Goal: Task Accomplishment & Management: Manage account settings

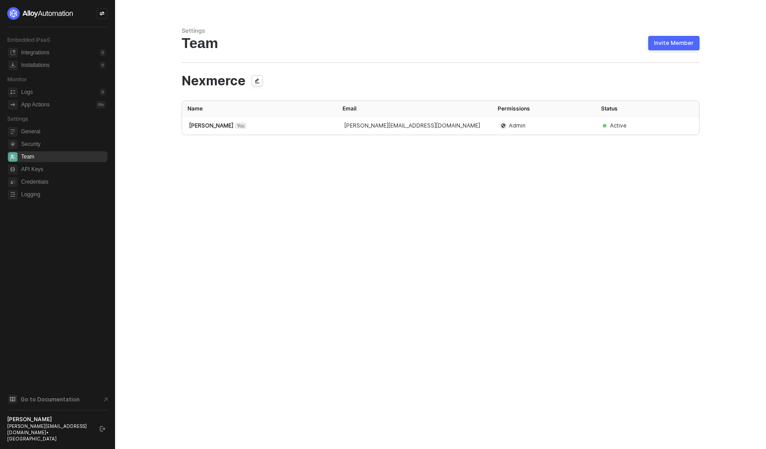
click at [515, 174] on div "Settings Team Invite Member Nexmerce Name Email Permissions Status Felipe Pires…" at bounding box center [440, 224] width 539 height 449
click at [683, 128] on div at bounding box center [686, 126] width 12 height 18
click at [547, 232] on div "Settings Team Invite Member Nexmerce Name Email Permissions Status Felipe Pires…" at bounding box center [440, 224] width 539 height 449
click at [669, 49] on button "Invite Member" at bounding box center [673, 43] width 51 height 14
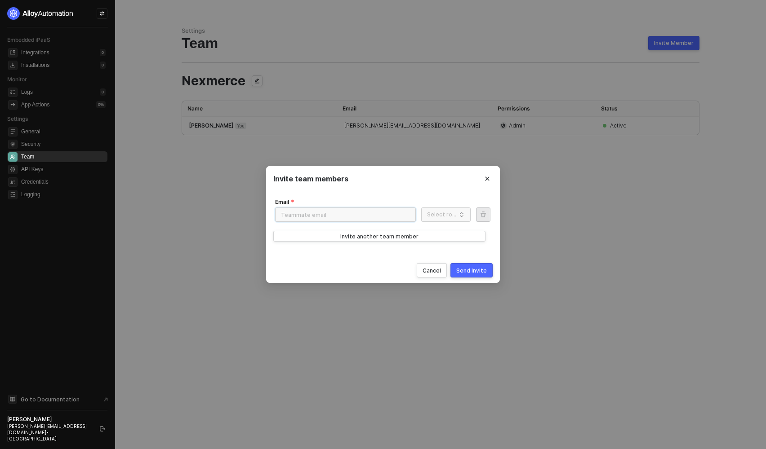
click at [371, 211] on input "Email" at bounding box center [345, 215] width 141 height 14
type input "[EMAIL_ADDRESS][DOMAIN_NAME]"
click at [438, 219] on input "Role" at bounding box center [445, 215] width 39 height 14
click at [438, 229] on div "Edit" at bounding box center [445, 233] width 35 height 9
click at [439, 227] on div "Email felipeapiress@gmail.com Role edit Edit Delete Invite another team member" at bounding box center [382, 225] width 219 height 52
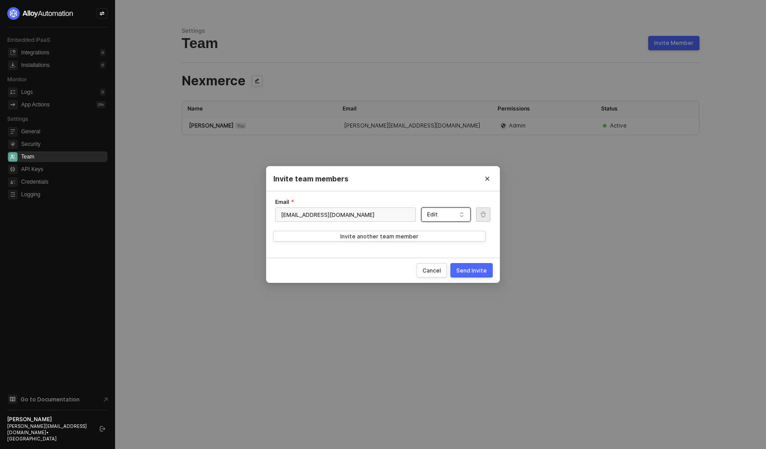
click at [446, 218] on div "Edit" at bounding box center [442, 214] width 30 height 13
click at [448, 234] on div "Edit" at bounding box center [445, 233] width 35 height 9
click at [468, 274] on button "Send Invite" at bounding box center [471, 270] width 42 height 14
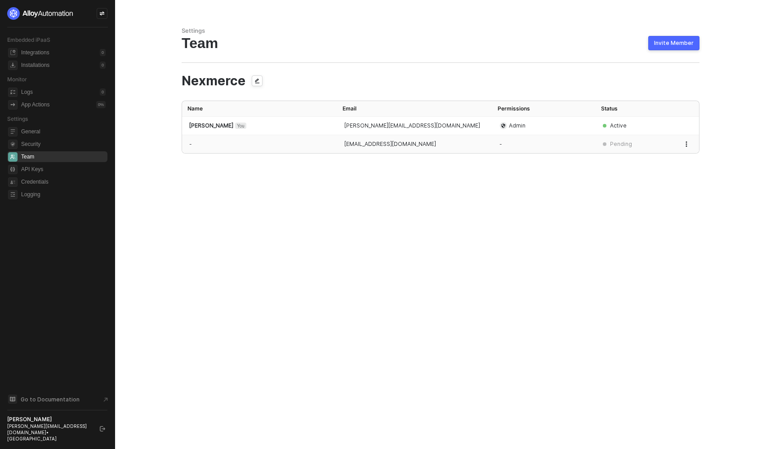
click at [684, 146] on icon "button" at bounding box center [686, 144] width 5 height 5
click at [659, 177] on span "Revoke invite" at bounding box center [654, 181] width 59 height 9
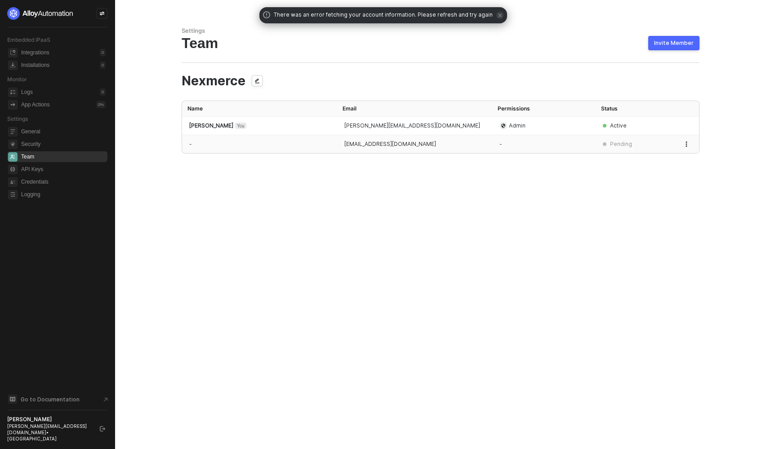
click at [688, 142] on icon "button" at bounding box center [686, 144] width 5 height 5
click at [669, 177] on span "Revoke invite" at bounding box center [654, 181] width 59 height 9
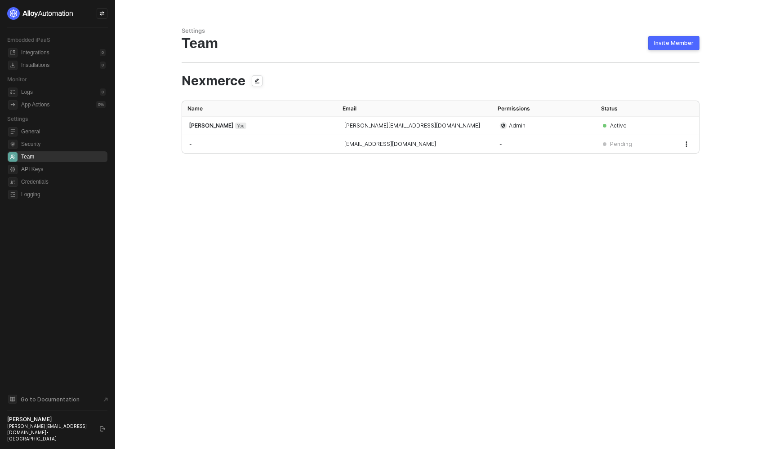
click at [619, 185] on div "Settings Team Invite Member Nexmerce Name Email Permissions Status [PERSON_NAME…" at bounding box center [440, 224] width 539 height 449
click at [672, 39] on button "Invite Member" at bounding box center [673, 43] width 51 height 14
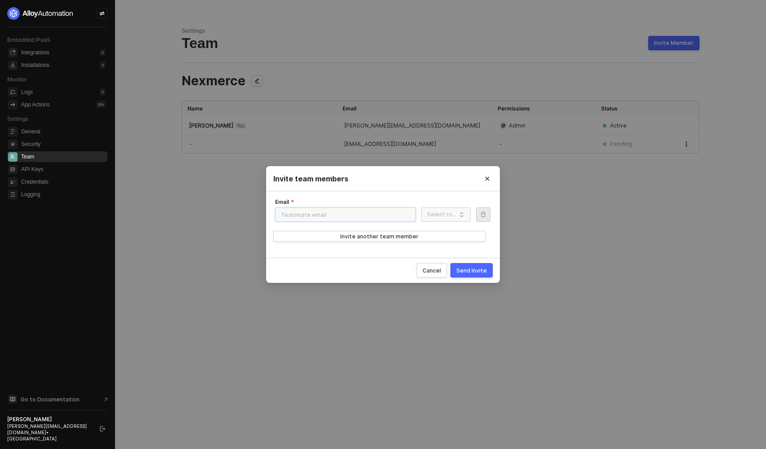
click at [393, 214] on input "Email" at bounding box center [345, 215] width 141 height 14
type input "[EMAIL_ADDRESS][DOMAIN_NAME]"
click at [439, 221] on input "Role" at bounding box center [445, 215] width 39 height 14
click at [448, 214] on input "Role" at bounding box center [445, 215] width 39 height 14
click at [491, 183] on button "Close" at bounding box center [487, 179] width 14 height 14
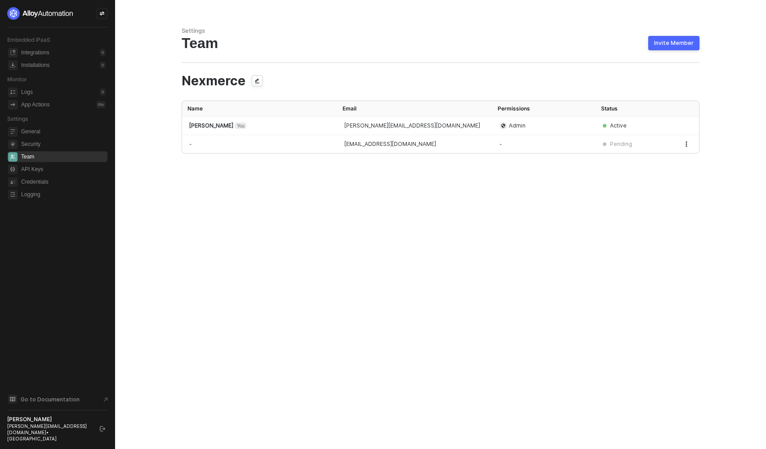
click at [521, 206] on div "Settings Team Invite Member Nexmerce Name Email Permissions Status [PERSON_NAME…" at bounding box center [440, 224] width 539 height 449
